Goal: Task Accomplishment & Management: Use online tool/utility

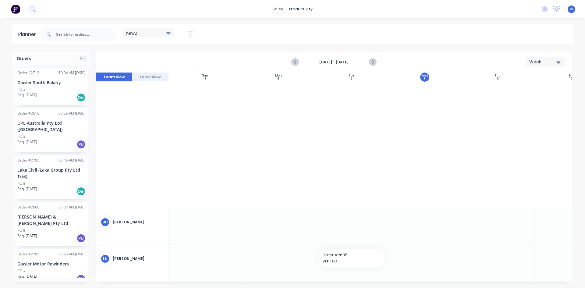
scroll to position [244, 0]
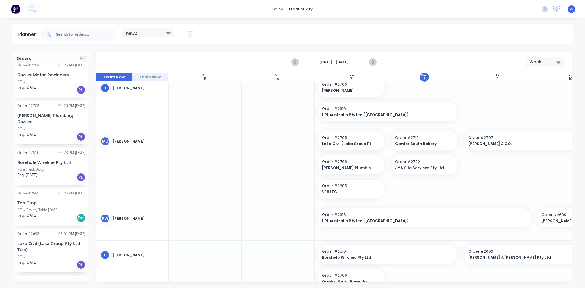
click at [120, 117] on div "LE [PERSON_NAME]" at bounding box center [132, 100] width 73 height 53
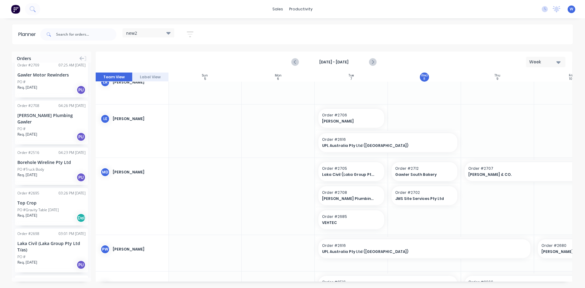
scroll to position [213, 0]
click at [311, 63] on div "Timesheets" at bounding box center [316, 65] width 23 height 5
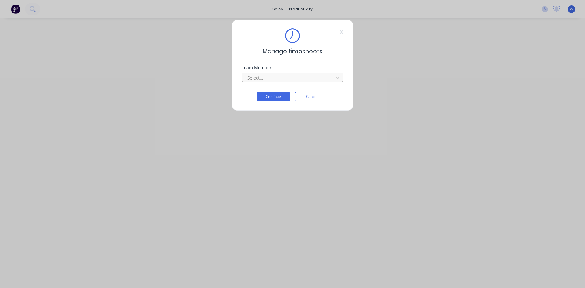
click at [306, 78] on div at bounding box center [288, 78] width 83 height 8
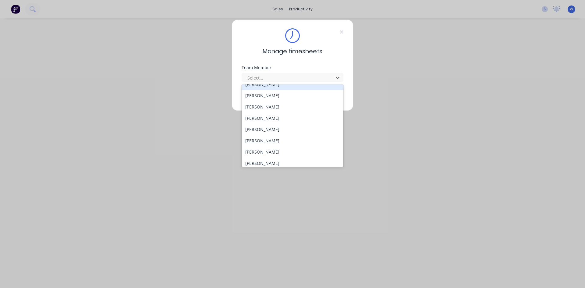
scroll to position [152, 0]
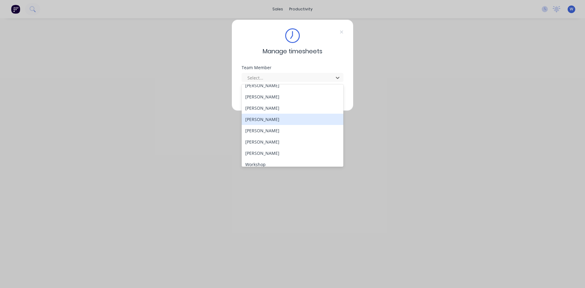
click at [262, 119] on div "[PERSON_NAME]" at bounding box center [293, 119] width 102 height 11
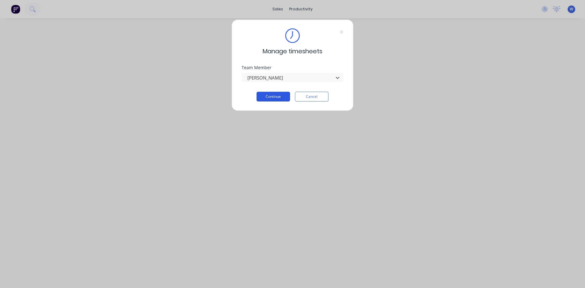
click at [270, 93] on button "Continue" at bounding box center [273, 97] width 34 height 10
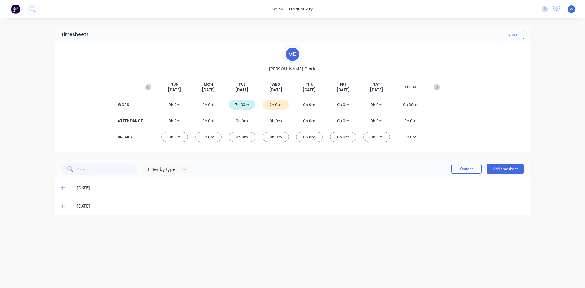
click at [64, 205] on icon at bounding box center [63, 206] width 4 height 4
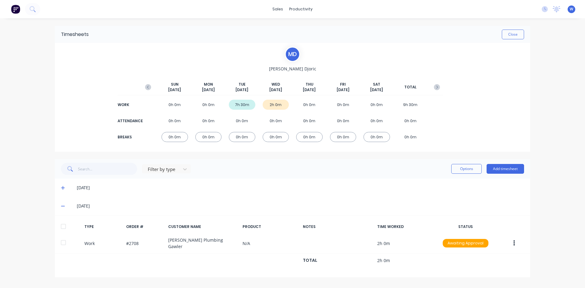
click at [63, 207] on icon at bounding box center [63, 206] width 4 height 4
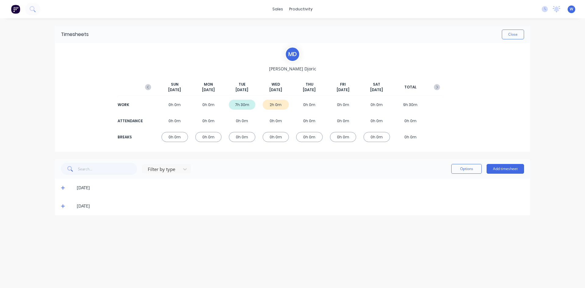
click at [64, 188] on icon at bounding box center [63, 188] width 4 height 4
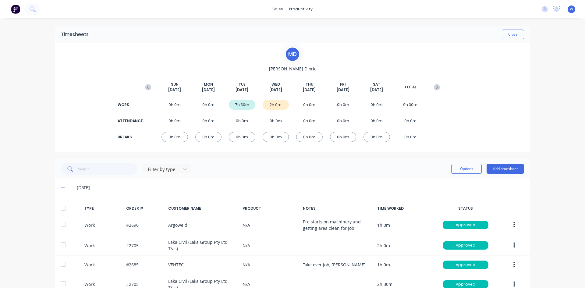
click at [62, 188] on icon at bounding box center [63, 188] width 4 height 1
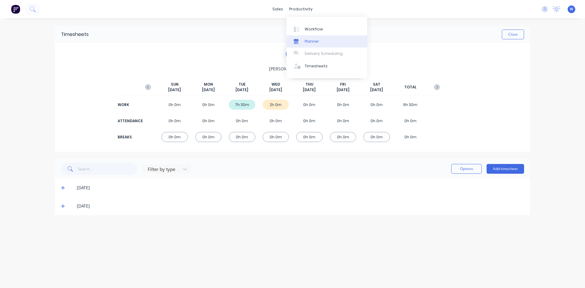
click at [313, 41] on div "Planner" at bounding box center [312, 41] width 14 height 5
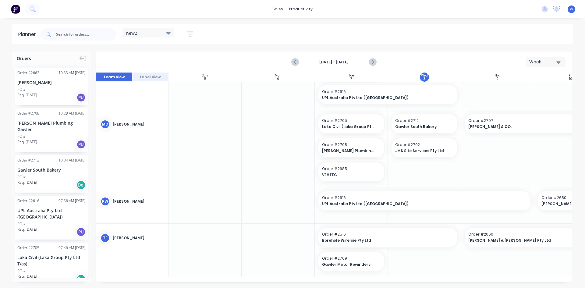
scroll to position [233, 0]
